Goal: Information Seeking & Learning: Check status

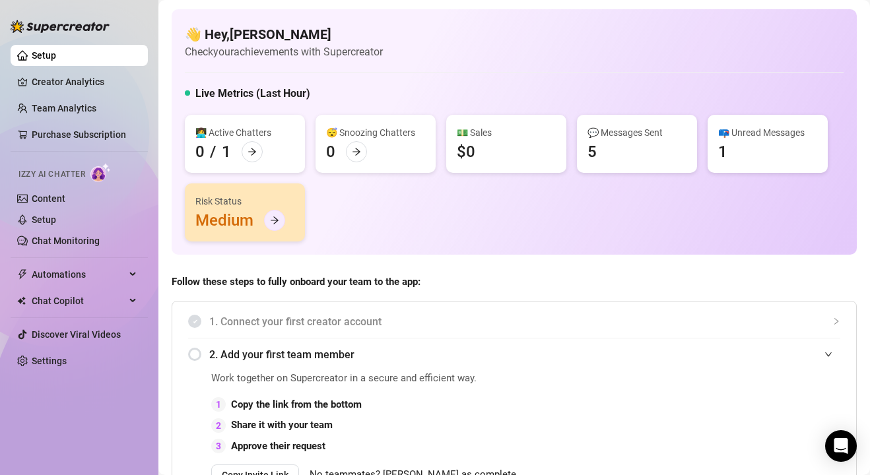
click at [277, 219] on icon "arrow-right" at bounding box center [274, 220] width 9 height 9
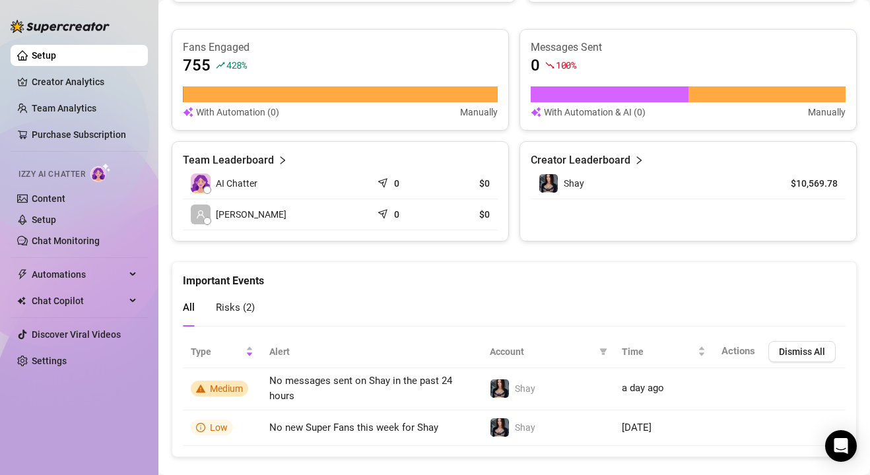
scroll to position [812, 0]
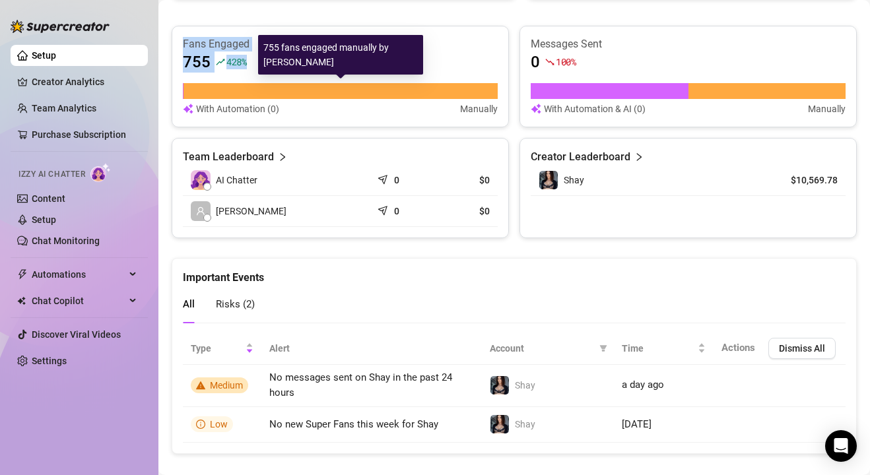
drag, startPoint x: 169, startPoint y: 15, endPoint x: 385, endPoint y: 85, distance: 226.8
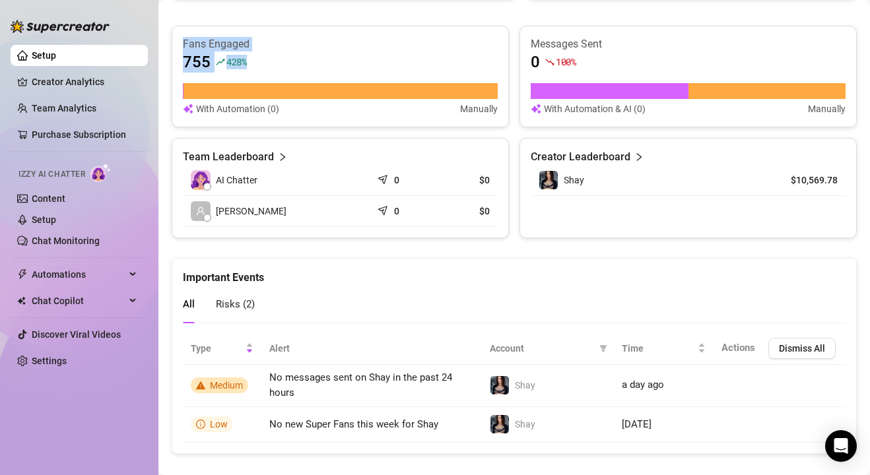
click at [249, 17] on div "$10,570 16 % Revenue $0 Made with Superpowers in last 30 days Sales made with A…" at bounding box center [515, 20] width 686 height 438
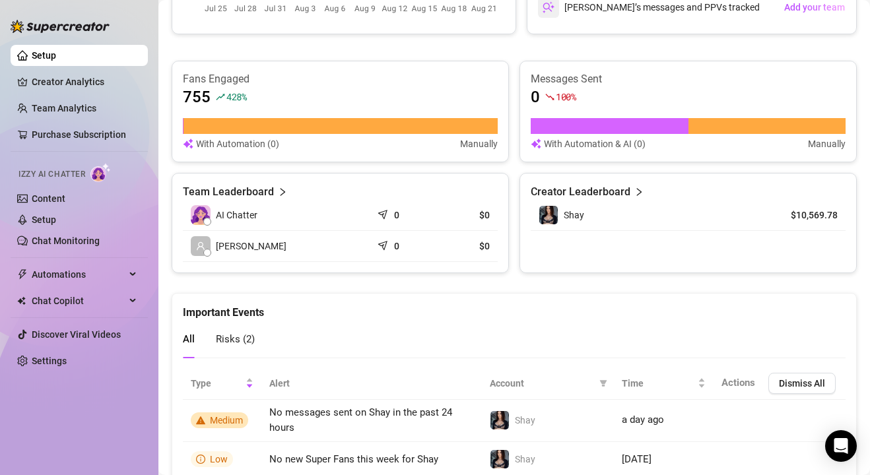
scroll to position [788, 0]
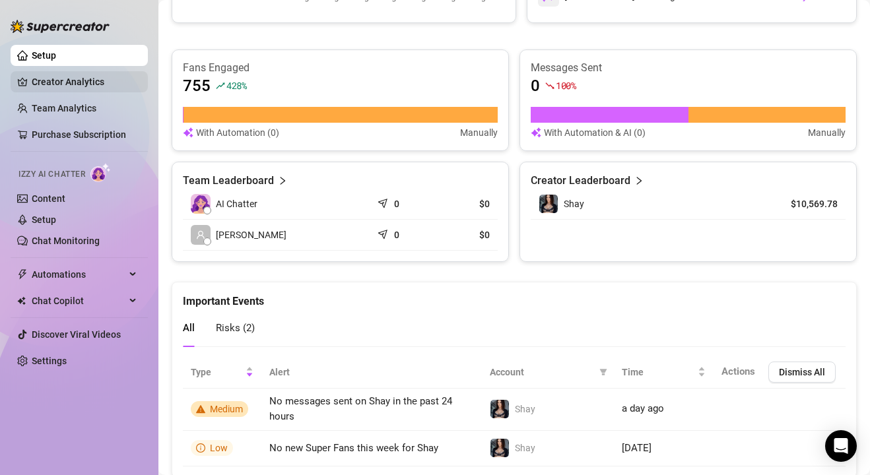
click at [101, 71] on link "Creator Analytics" at bounding box center [85, 81] width 106 height 21
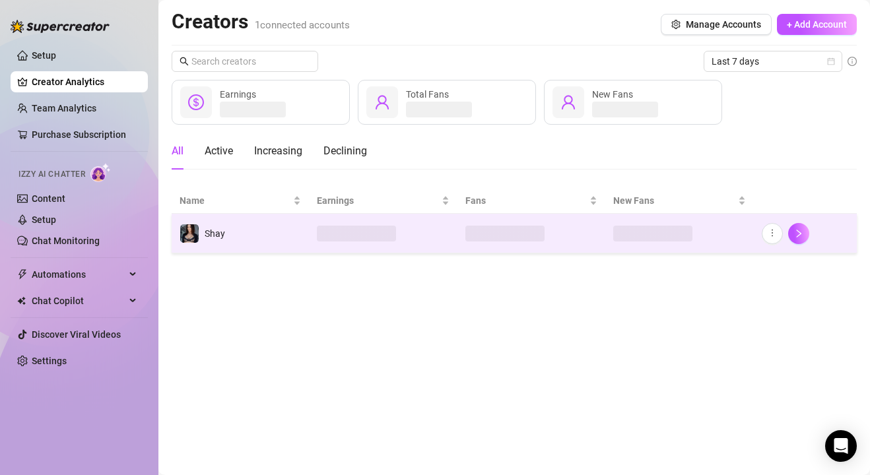
click at [227, 236] on td "Shay" at bounding box center [240, 234] width 137 height 40
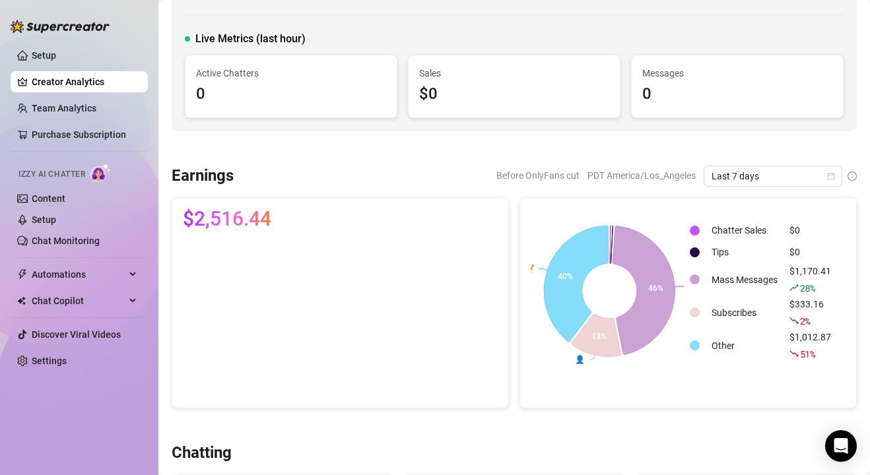
scroll to position [100, 0]
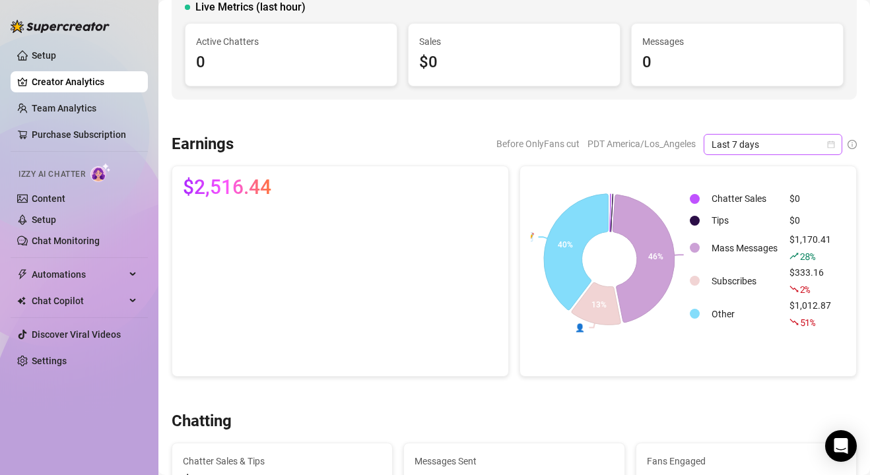
click at [786, 145] on span "Last 7 days" at bounding box center [773, 145] width 123 height 20
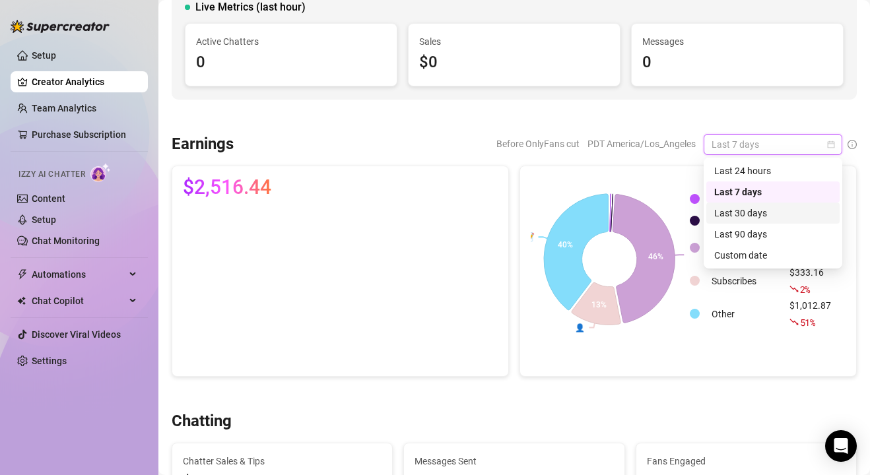
click at [795, 221] on div "Last 30 days" at bounding box center [773, 213] width 133 height 21
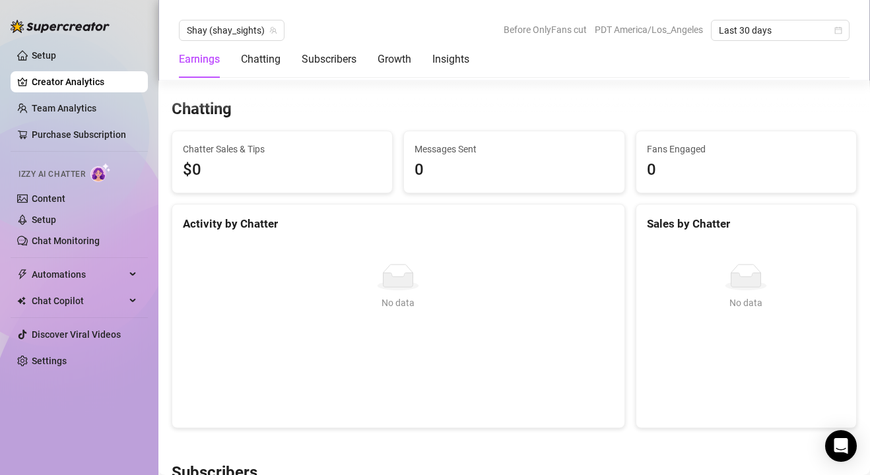
scroll to position [410, 0]
